Goal: Information Seeking & Learning: Learn about a topic

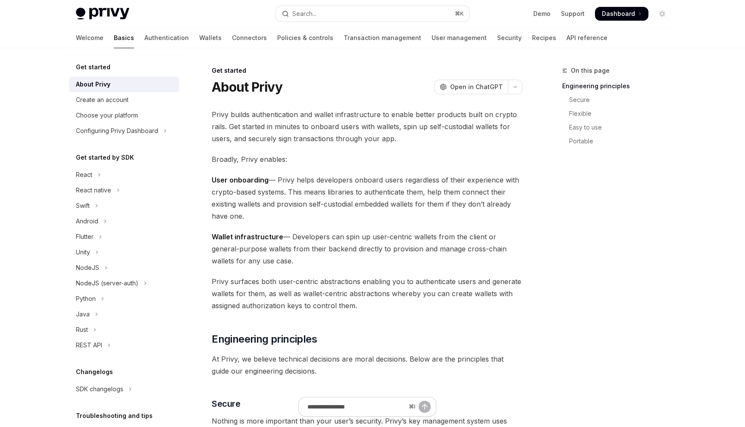
click at [114, 38] on link "Basics" at bounding box center [124, 38] width 20 height 21
click at [110, 11] on img at bounding box center [102, 14] width 53 height 12
type textarea "*"
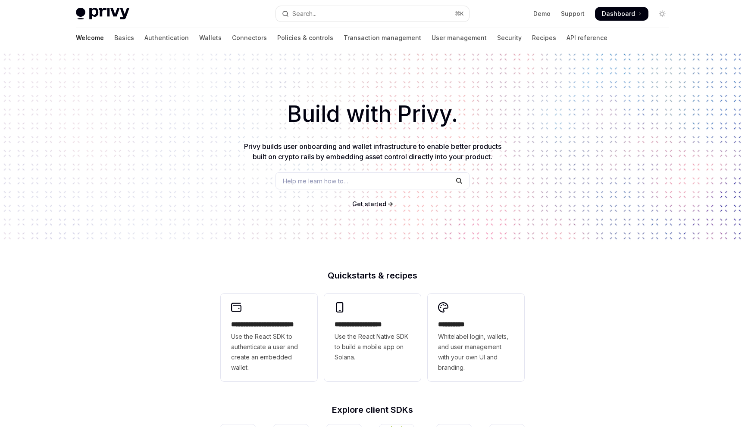
click at [354, 181] on div "Help me learn how to…" at bounding box center [372, 180] width 194 height 17
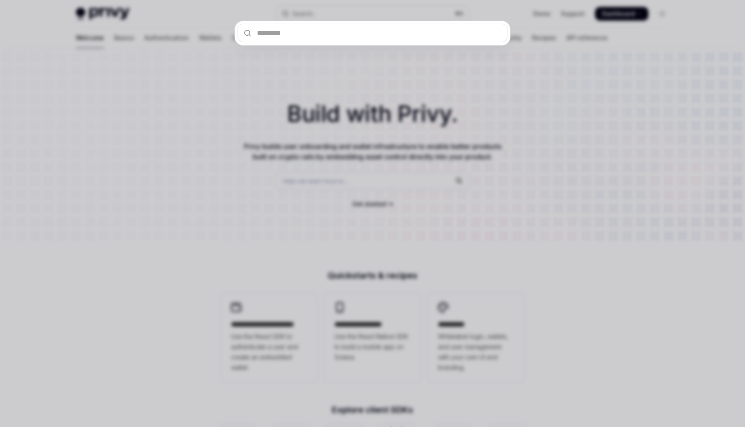
click at [204, 208] on div at bounding box center [372, 213] width 745 height 427
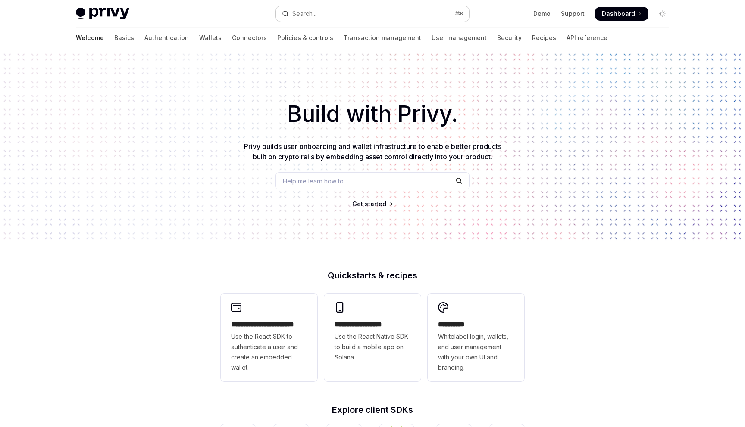
click at [300, 15] on div "Search..." at bounding box center [304, 14] width 24 height 10
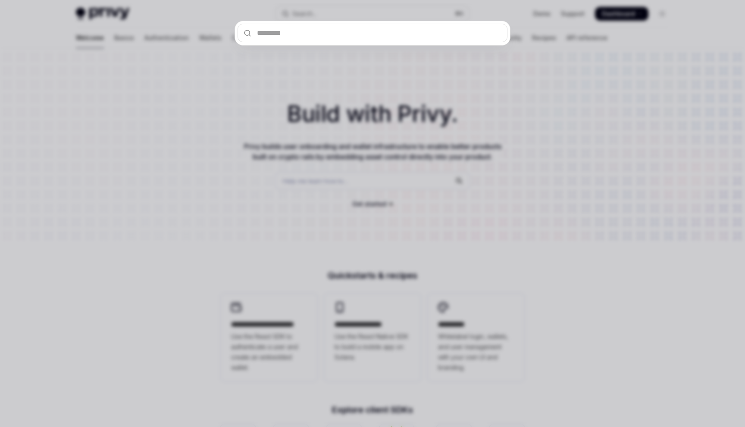
click at [196, 182] on div at bounding box center [372, 213] width 745 height 427
